Goal: Navigation & Orientation: Find specific page/section

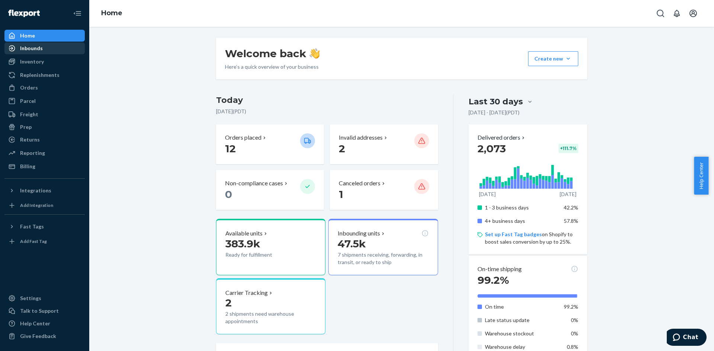
click at [29, 48] on div "Inbounds" at bounding box center [31, 48] width 23 height 7
